Goal: Information Seeking & Learning: Find specific page/section

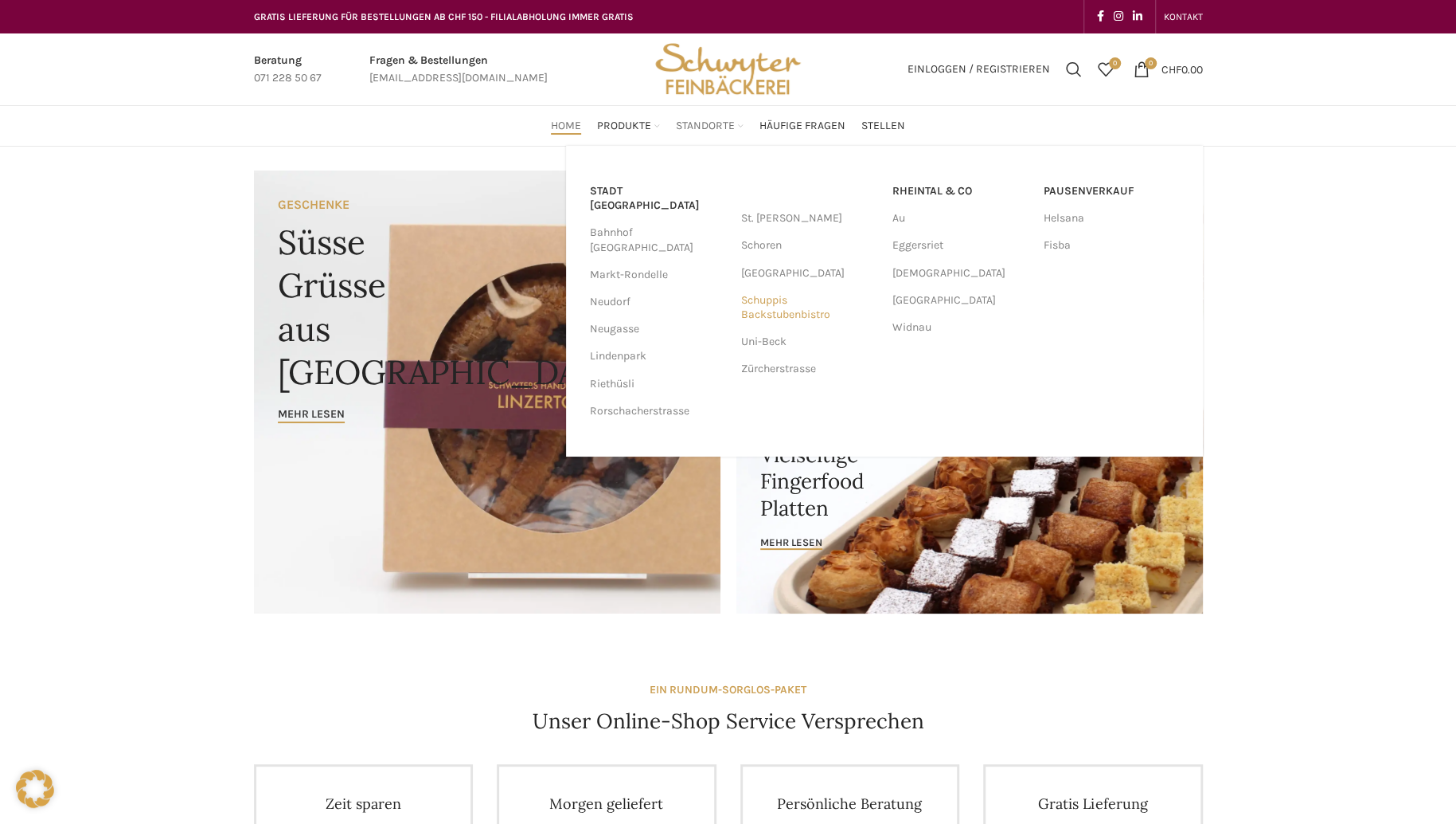
click at [760, 311] on link "Schuppis Backstubenbistro" at bounding box center [809, 307] width 136 height 42
click at [1056, 245] on link "Fisba" at bounding box center [1111, 245] width 136 height 27
click at [1053, 249] on link "Fisba" at bounding box center [1111, 245] width 136 height 27
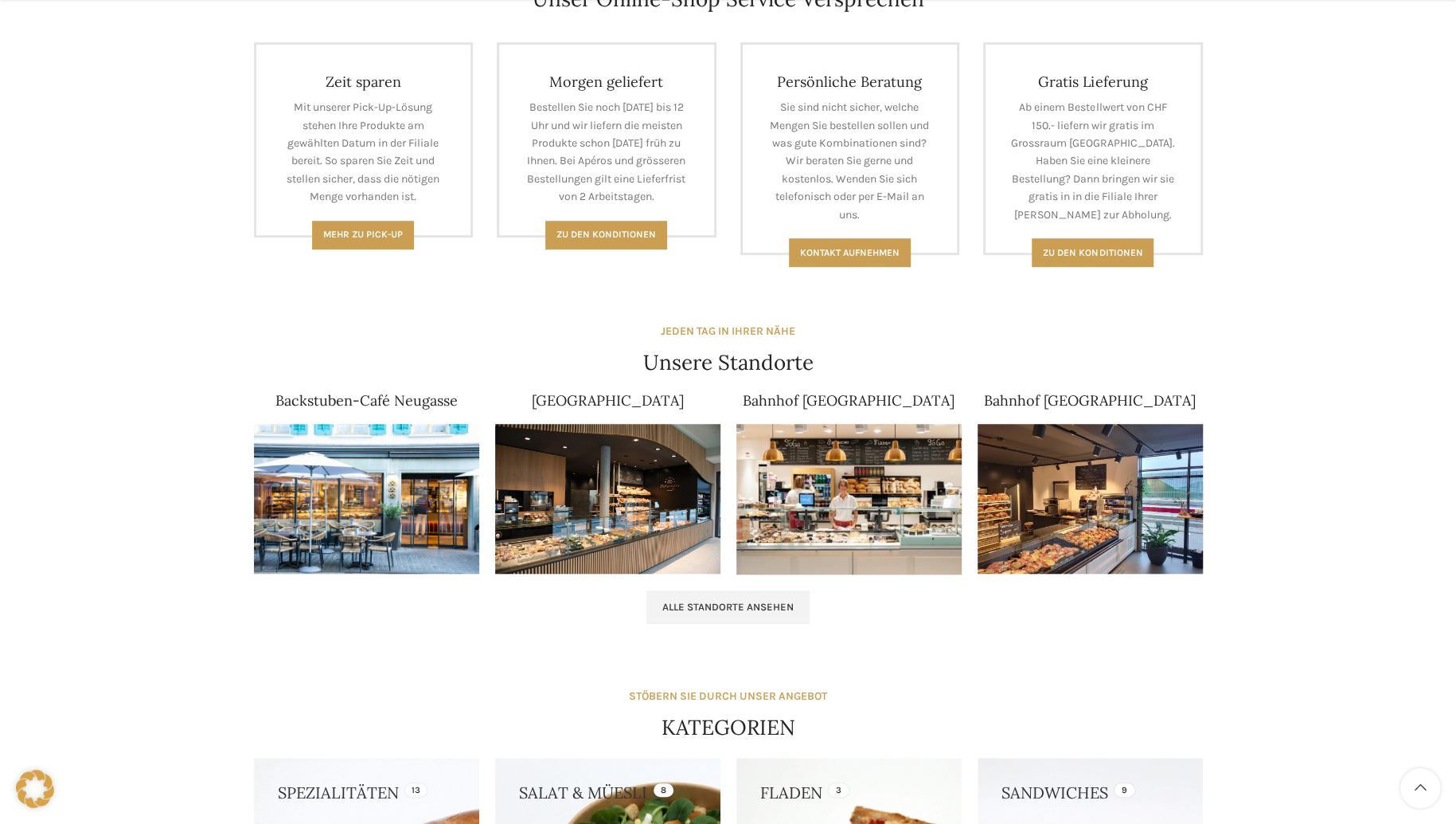
scroll to position [974, 0]
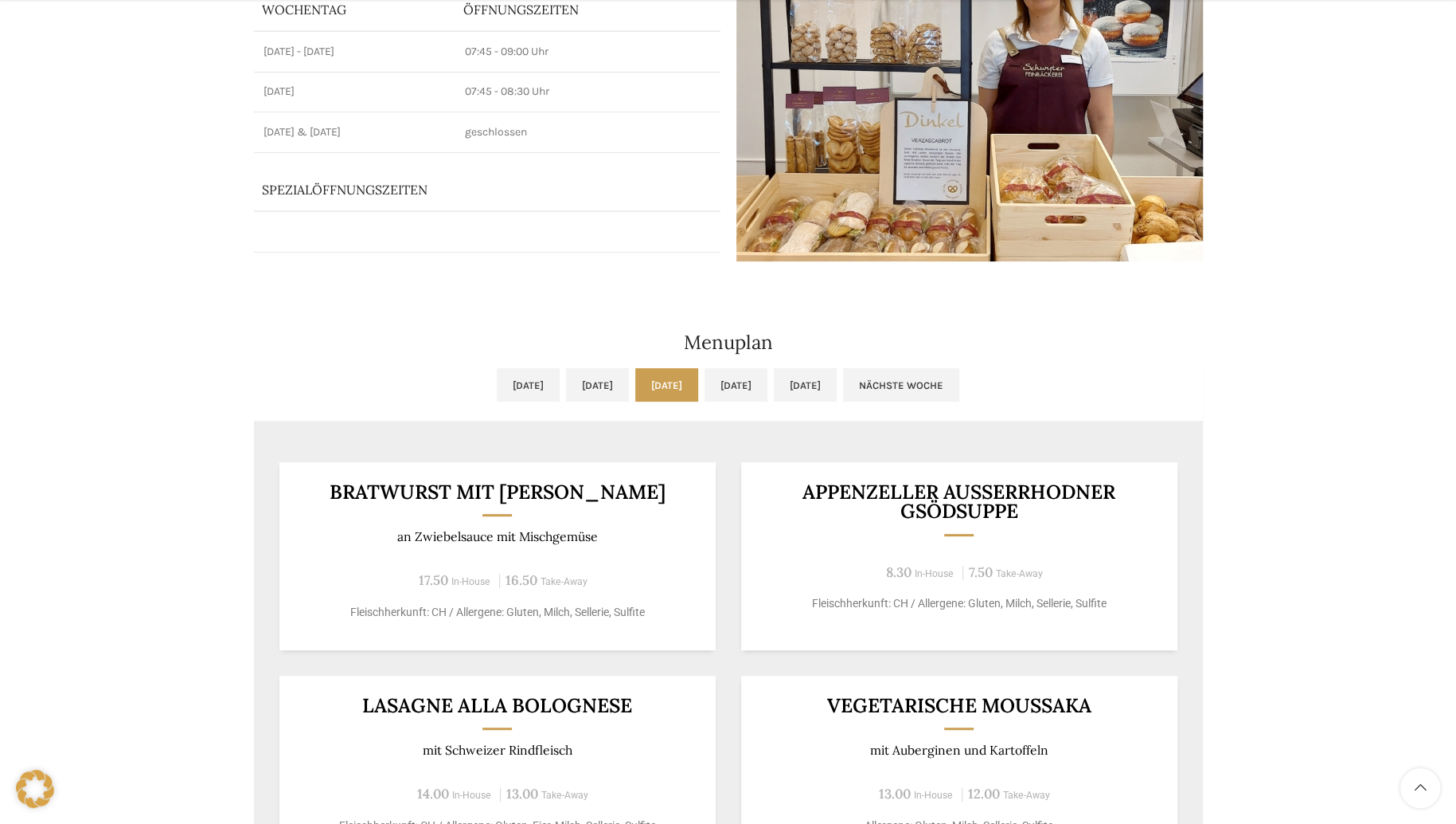
scroll to position [239, 0]
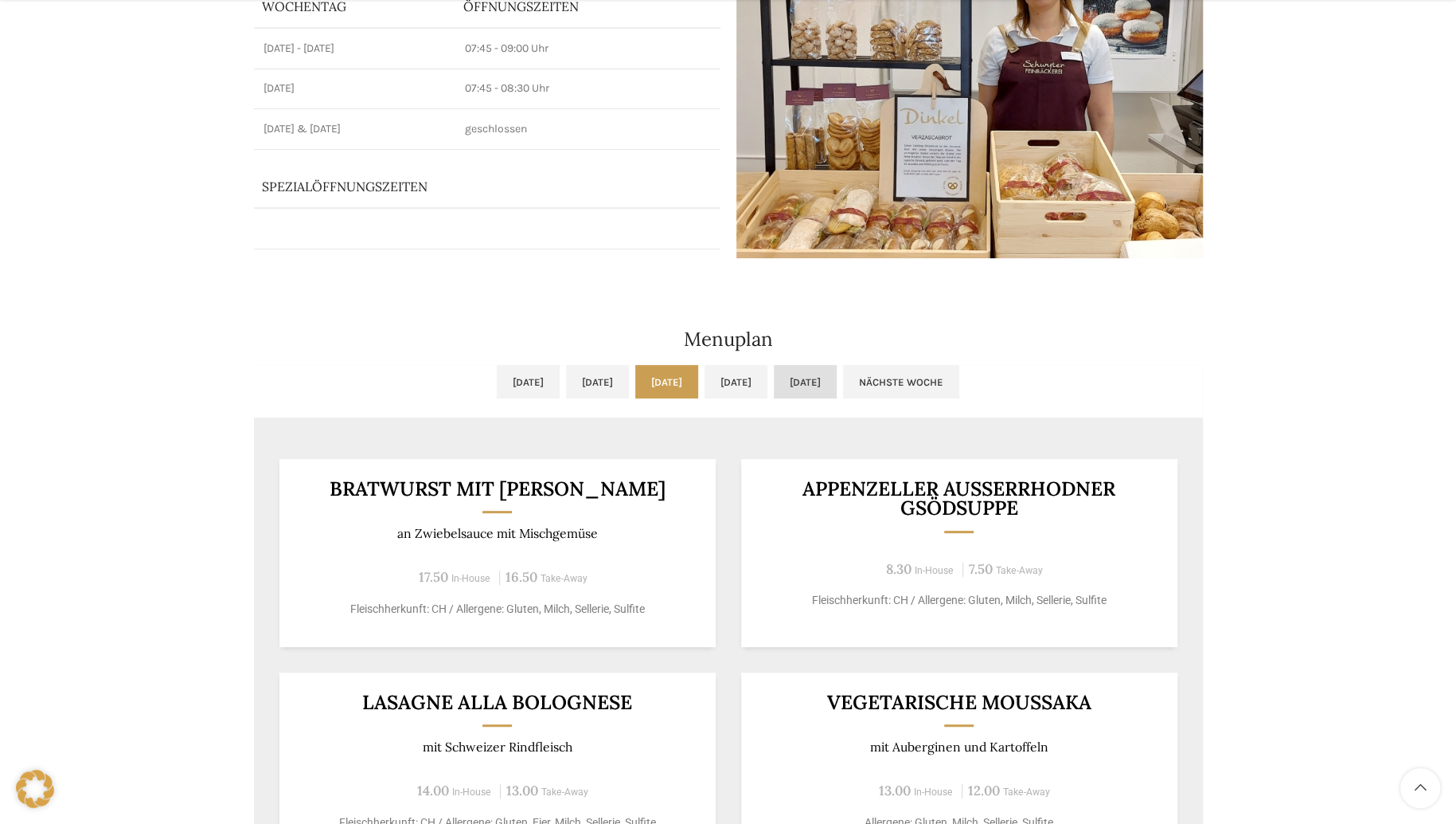
click at [837, 377] on link "Fr, 19.09.2025" at bounding box center [805, 382] width 63 height 34
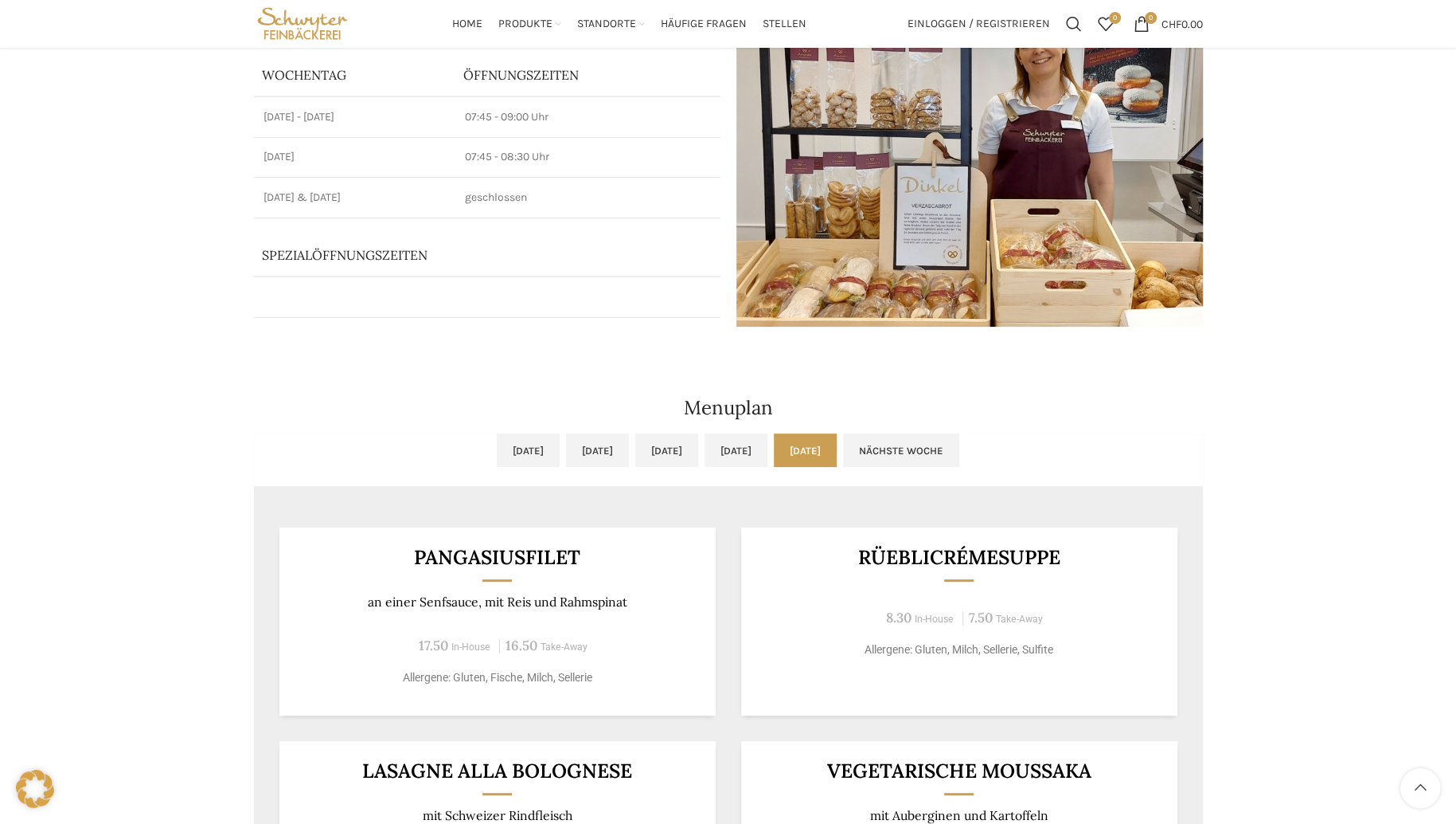
scroll to position [0, 0]
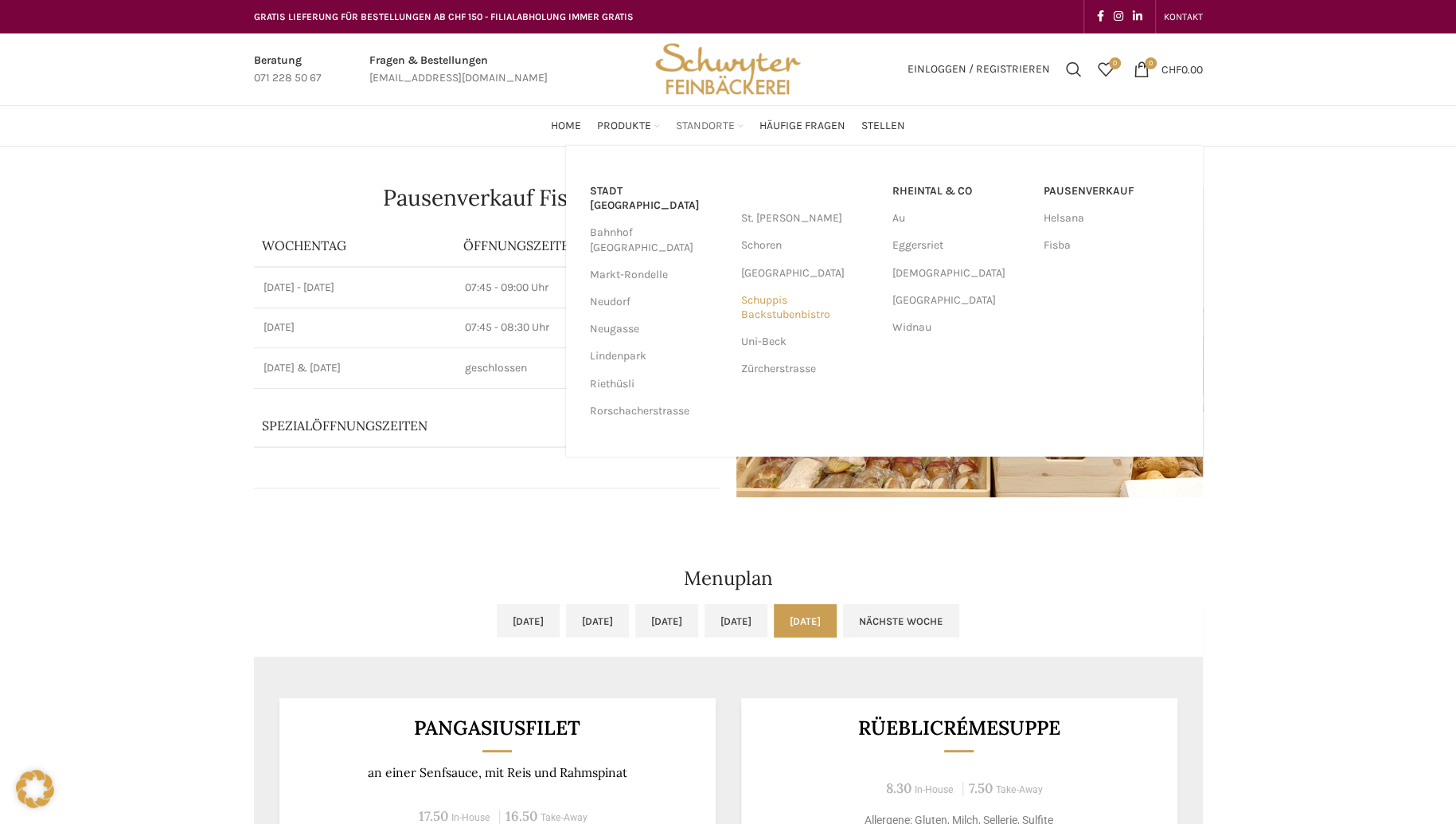
click at [770, 304] on link "Schuppis Backstubenbistro" at bounding box center [809, 307] width 136 height 42
